Goal: Task Accomplishment & Management: Use online tool/utility

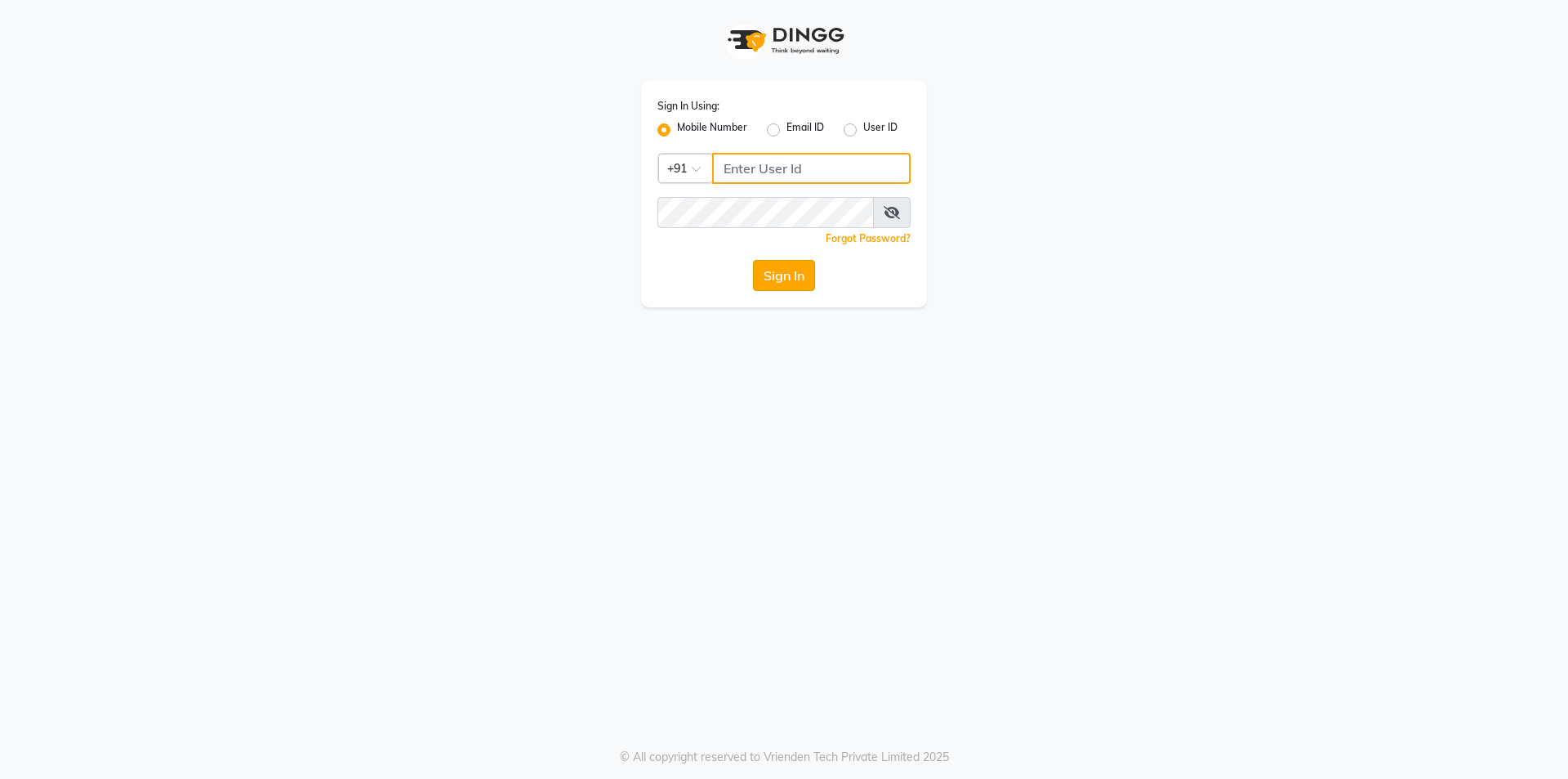
type input "01141520058"
click at [796, 275] on button "Sign In" at bounding box center [784, 275] width 62 height 31
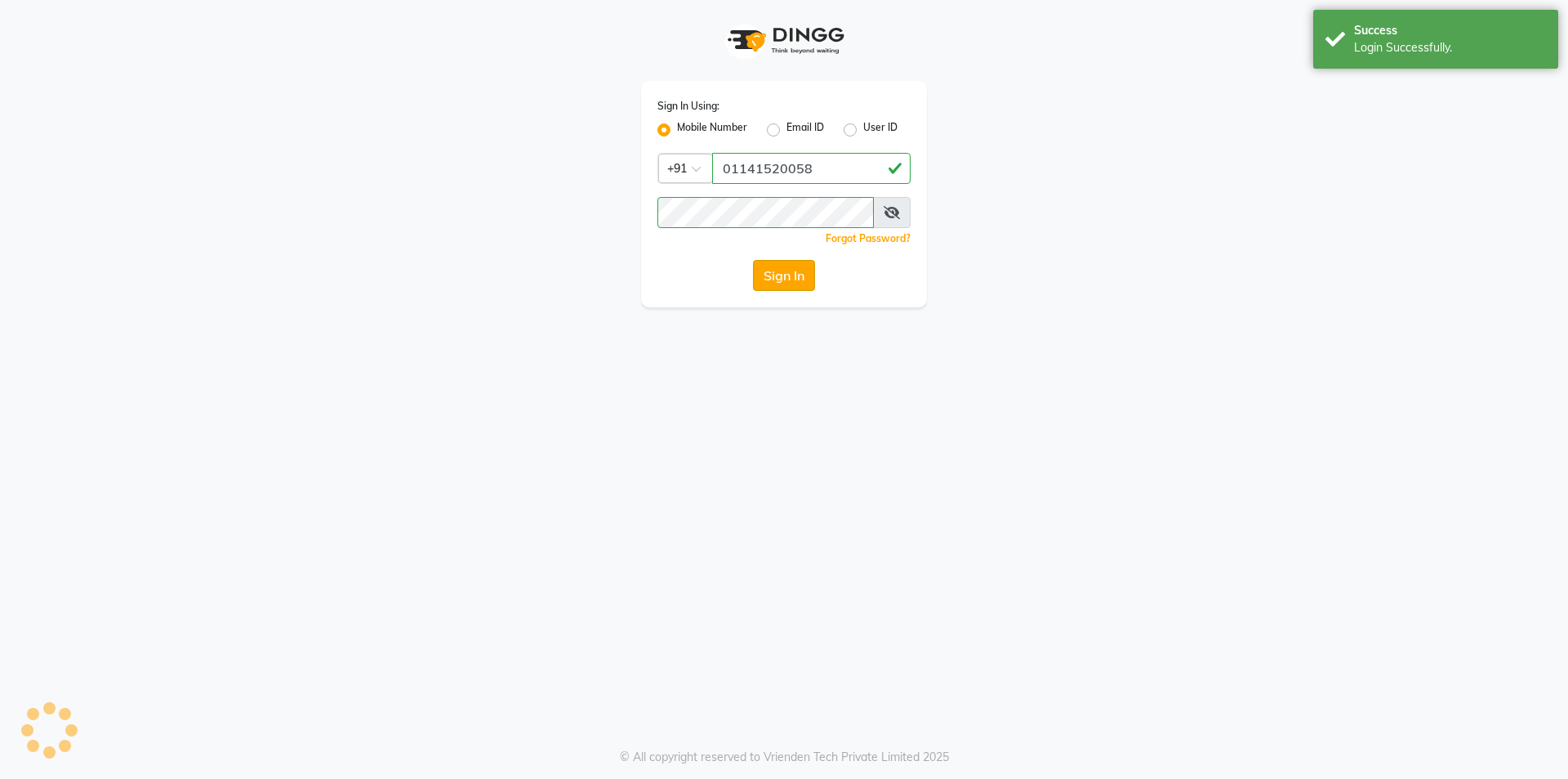
select select "service"
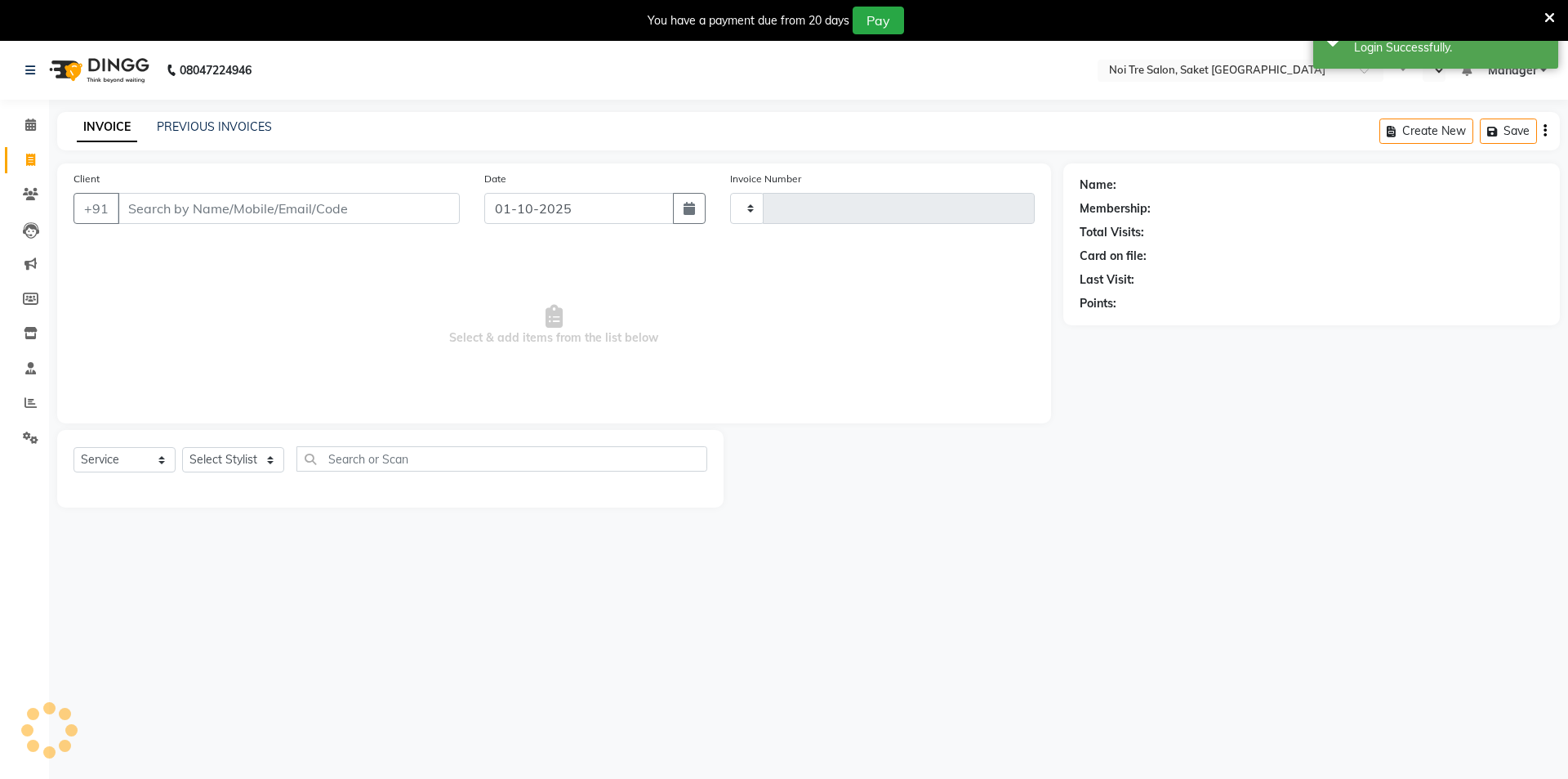
select select "en"
select select "4899"
type input "2004"
